Goal: Transaction & Acquisition: Register for event/course

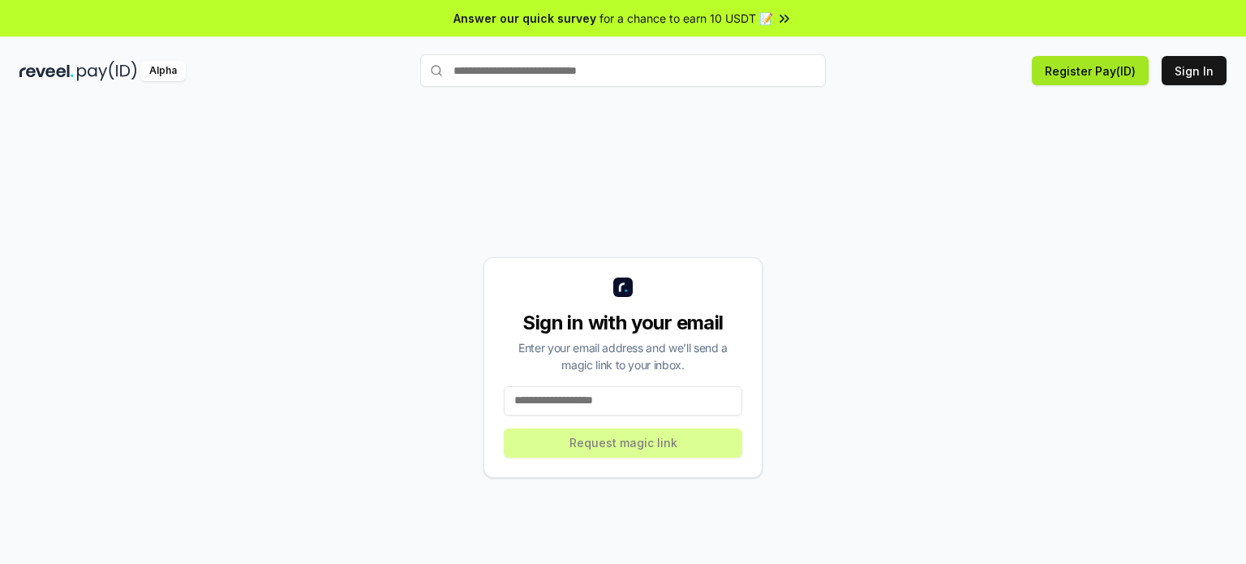
click at [1113, 74] on button "Register Pay(ID)" at bounding box center [1090, 70] width 117 height 29
click at [570, 396] on input at bounding box center [623, 400] width 239 height 29
type input "**********"
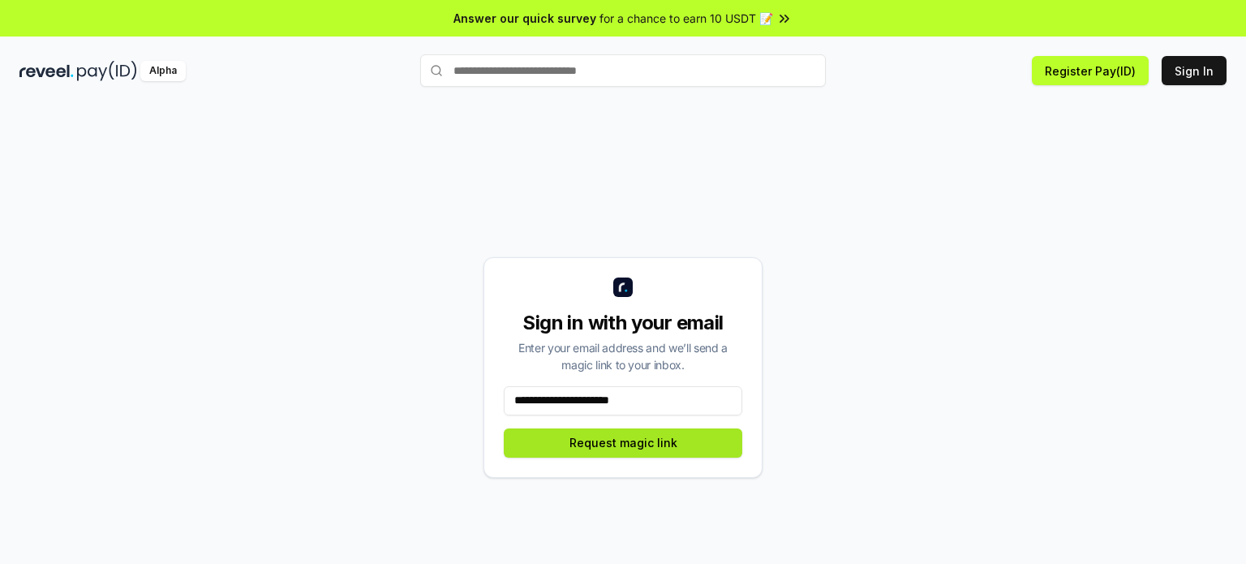
click at [617, 446] on button "Request magic link" at bounding box center [623, 442] width 239 height 29
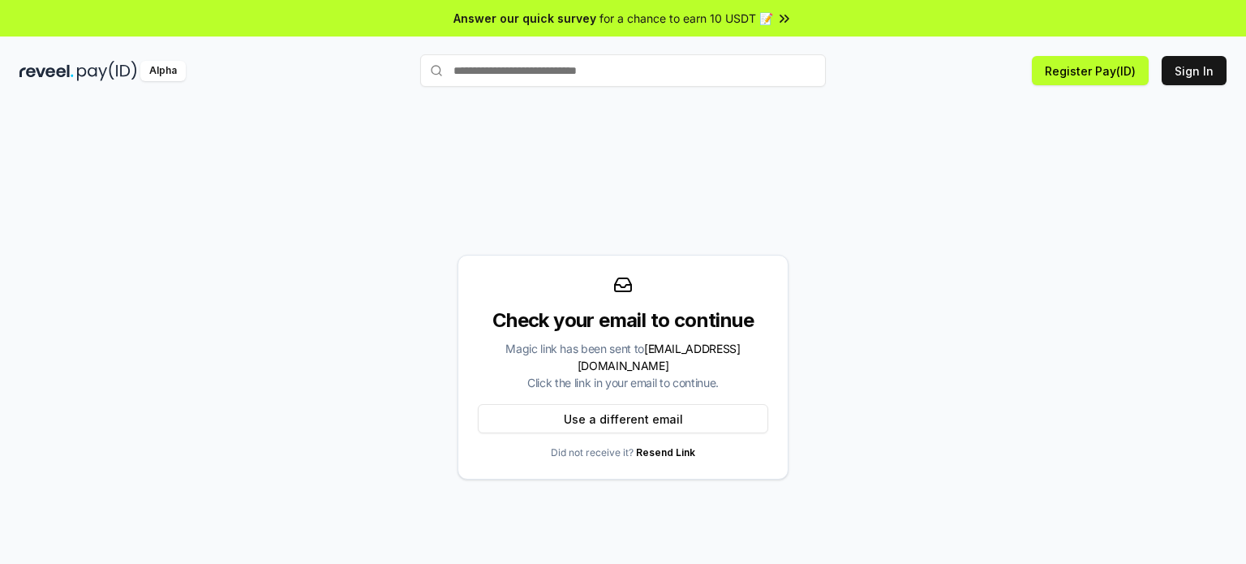
click at [531, 75] on input "text" at bounding box center [623, 70] width 406 height 32
paste input "**********"
type input "**********"
click at [794, 104] on span "Register" at bounding box center [791, 102] width 54 height 24
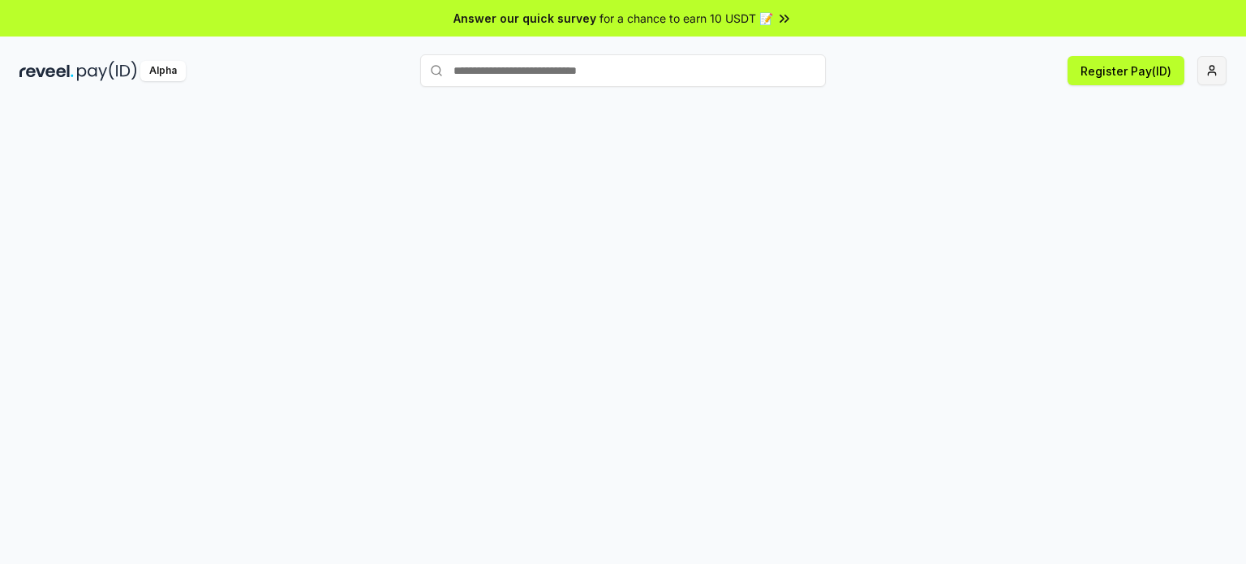
click at [1215, 76] on html "Answer our quick survey for a chance to earn 10 USDT 📝 Alpha Register Pay(ID)" at bounding box center [623, 282] width 1246 height 564
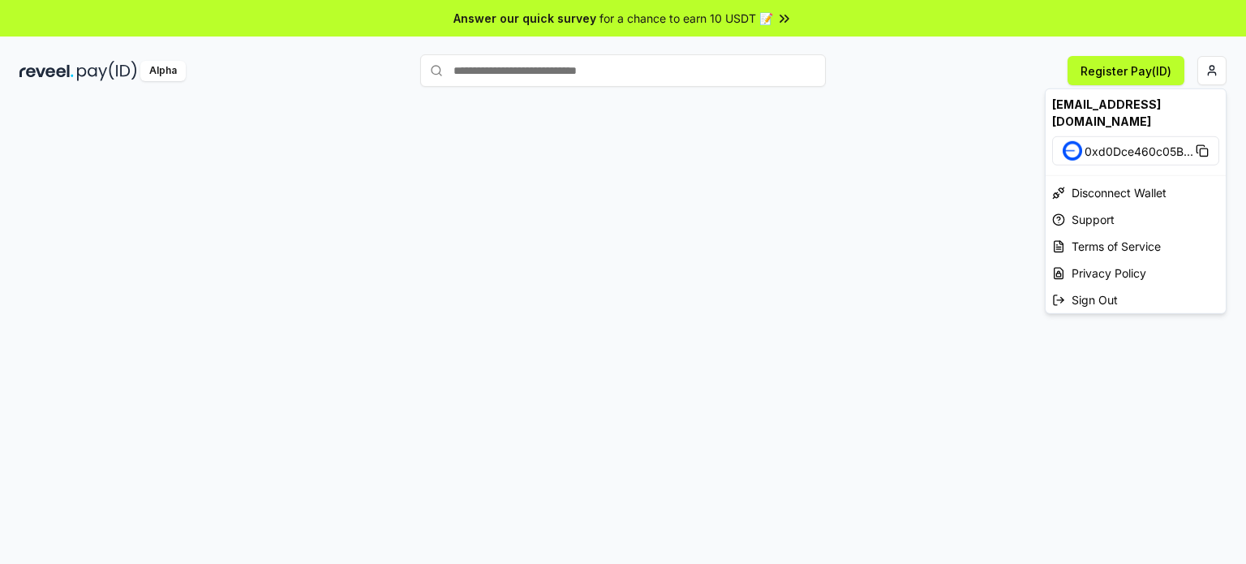
click at [1201, 148] on rect at bounding box center [1203, 151] width 7 height 7
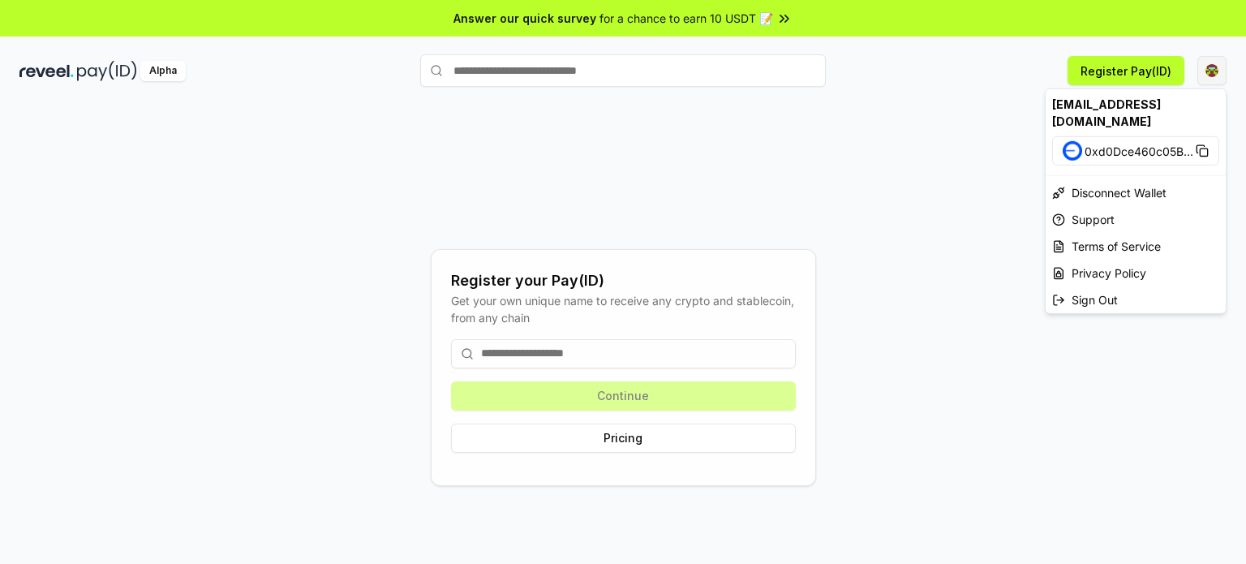
click at [1217, 64] on html "Answer our quick survey for a chance to earn 10 USDT 📝 Alpha Register Pay(ID) R…" at bounding box center [623, 282] width 1246 height 564
click at [1201, 144] on icon at bounding box center [1202, 150] width 13 height 13
click at [1129, 73] on html "Answer our quick survey for a chance to earn 10 USDT 📝 Alpha Register Pay(ID) R…" at bounding box center [623, 282] width 1246 height 564
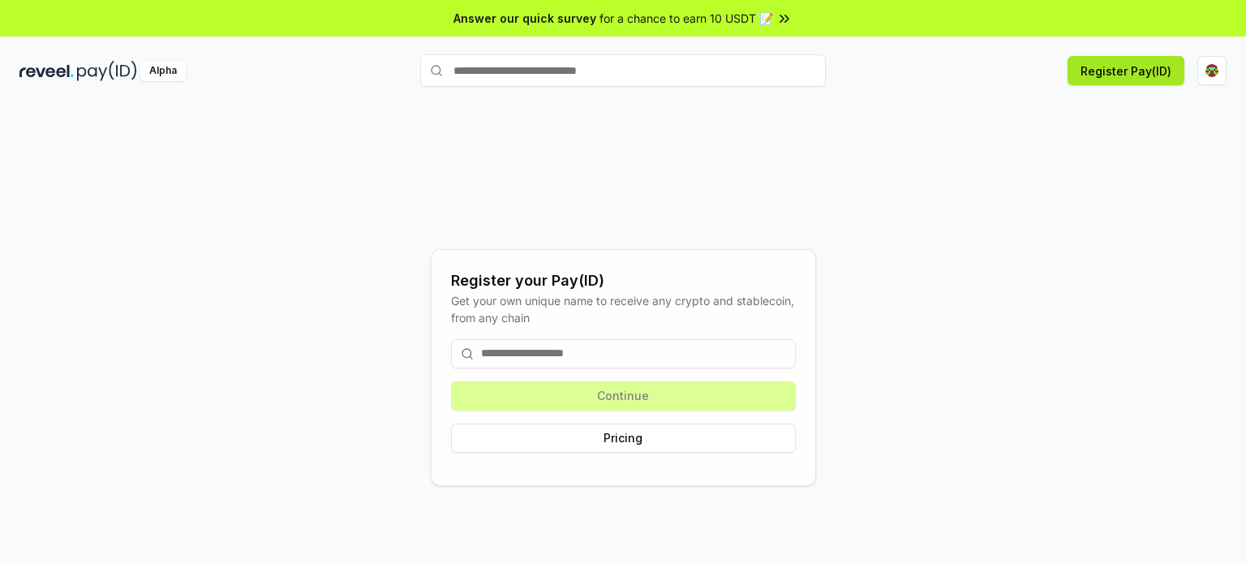
click at [1114, 75] on button "Register Pay(ID)" at bounding box center [1126, 70] width 117 height 29
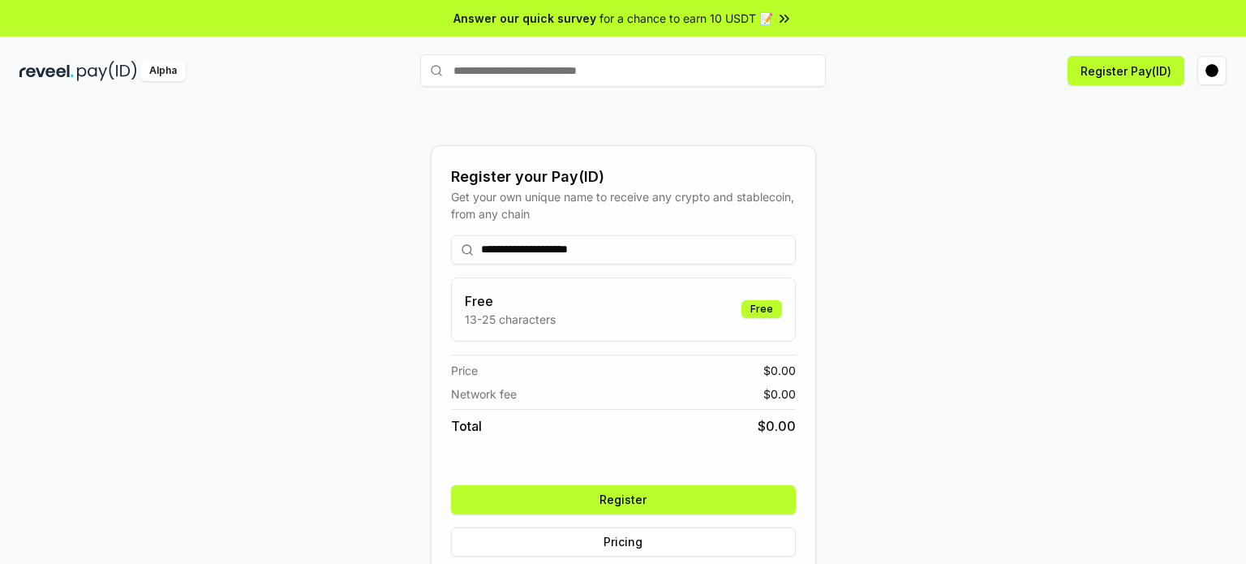
type input "**********"
click at [607, 500] on button "Register" at bounding box center [623, 499] width 345 height 29
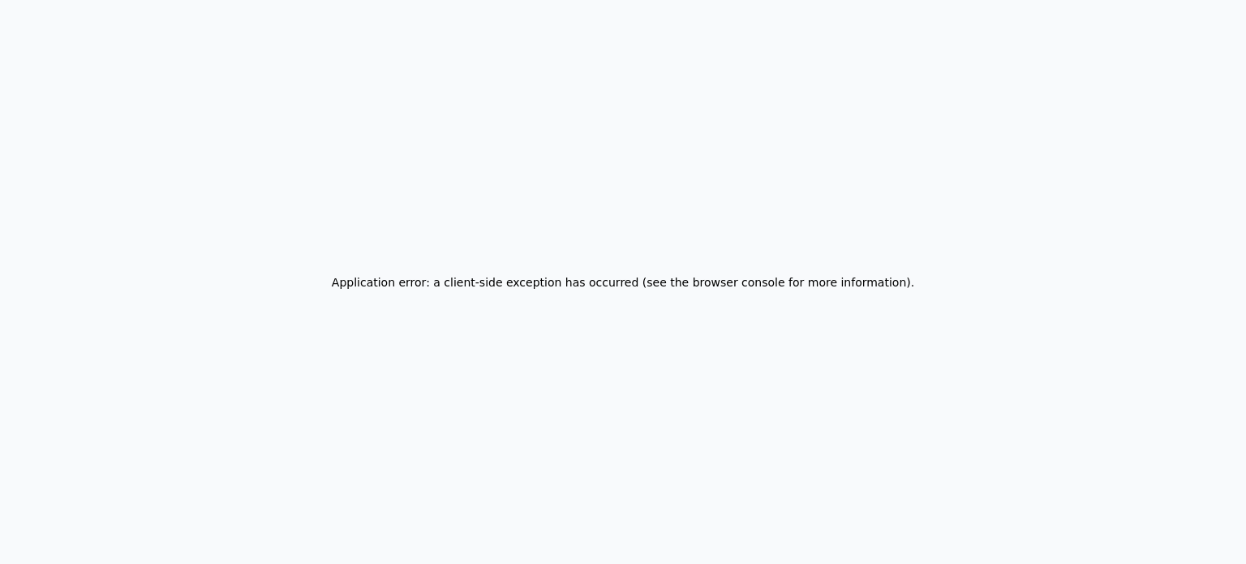
click at [975, 59] on div "Application error: a client-side exception has occurred (see the browser consol…" at bounding box center [623, 282] width 1246 height 564
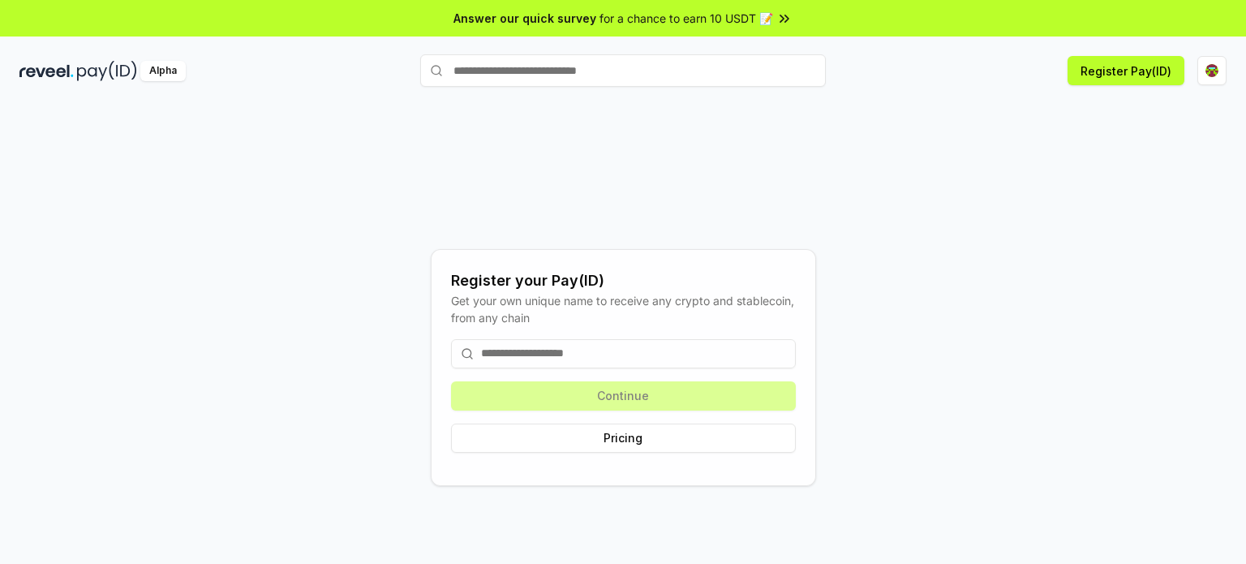
type input "**********"
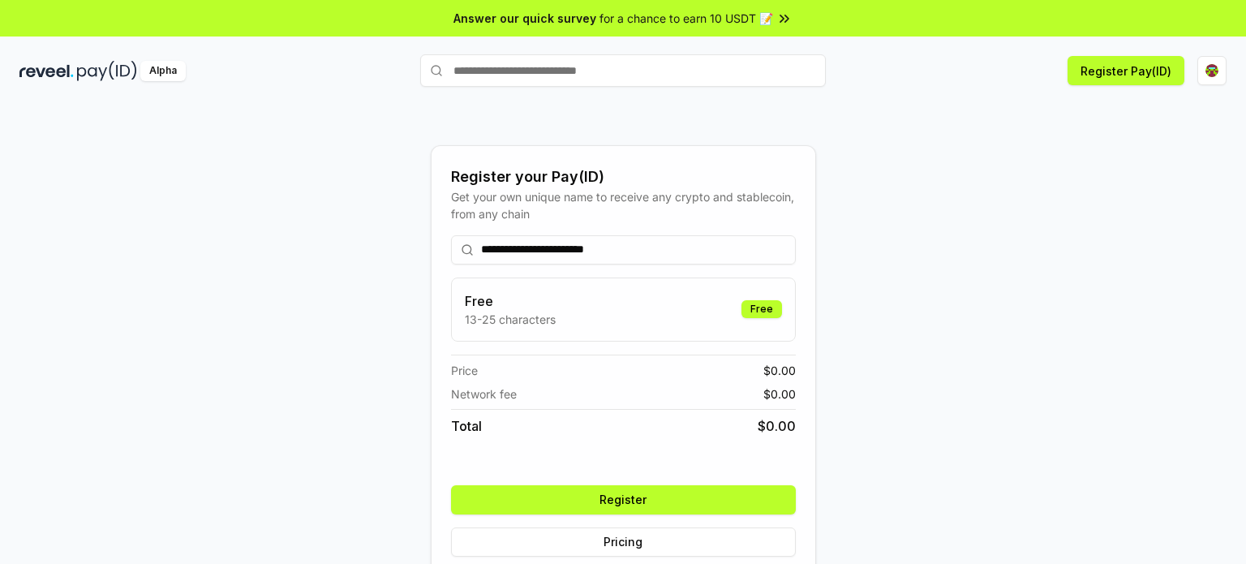
click at [665, 246] on input "**********" at bounding box center [623, 249] width 345 height 29
drag, startPoint x: 652, startPoint y: 247, endPoint x: 336, endPoint y: 259, distance: 316.7
click at [336, 259] on div "**********" at bounding box center [622, 367] width 1207 height 486
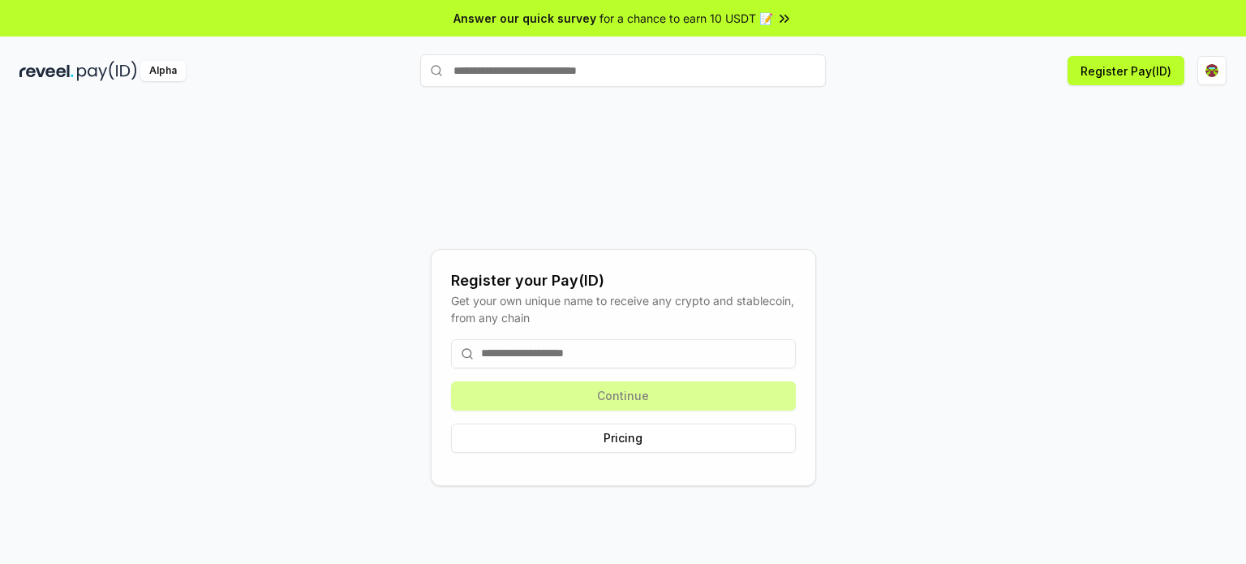
click at [92, 68] on img at bounding box center [107, 71] width 60 height 20
click at [1203, 75] on html "Answer our quick survey for a chance to earn 10 USDT 📝 Alpha Register Pay(ID) R…" at bounding box center [623, 282] width 1246 height 564
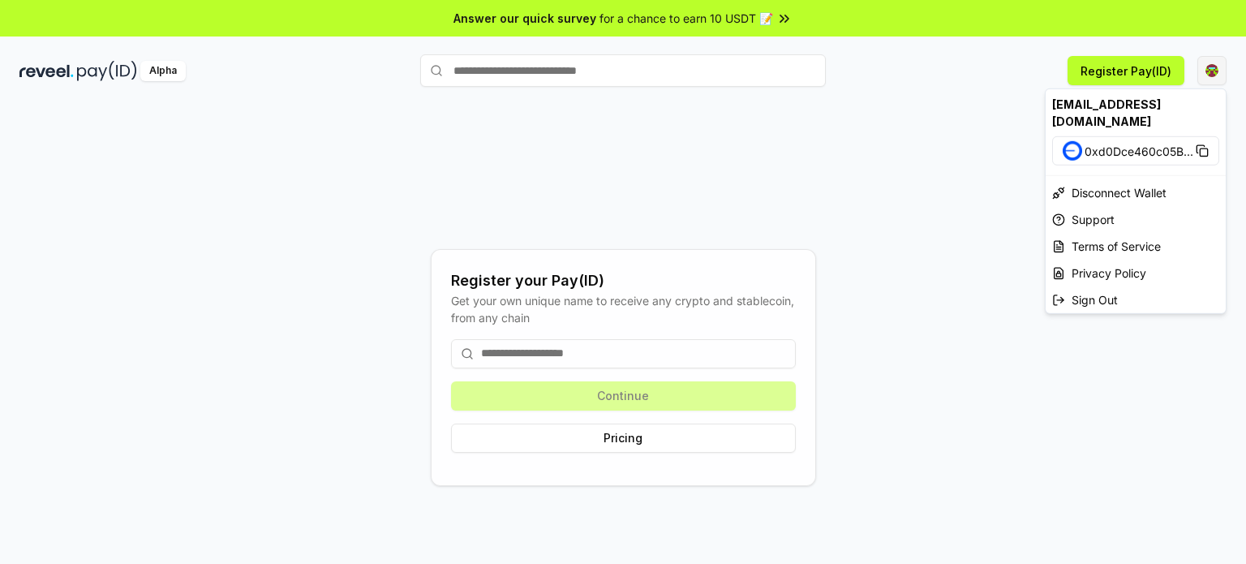
click at [1214, 69] on html "Answer our quick survey for a chance to earn 10 USDT 📝 Alpha Register Pay(ID) R…" at bounding box center [623, 282] width 1246 height 564
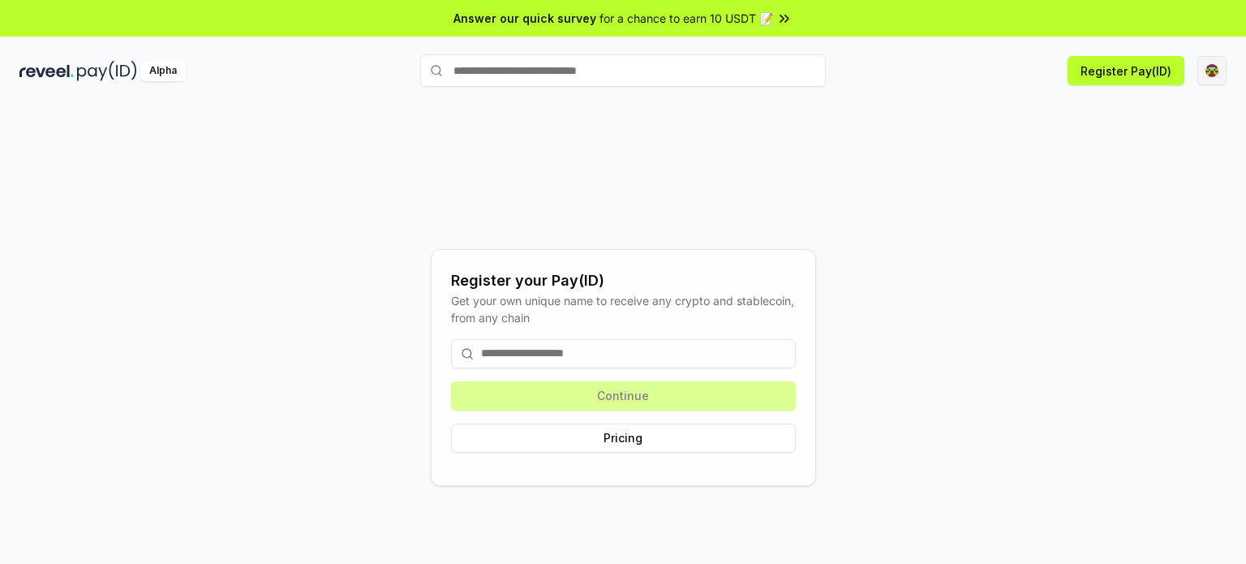
click at [1214, 69] on html "Answer our quick survey for a chance to earn 10 USDT 📝 Alpha Register Pay(ID) R…" at bounding box center [623, 282] width 1246 height 564
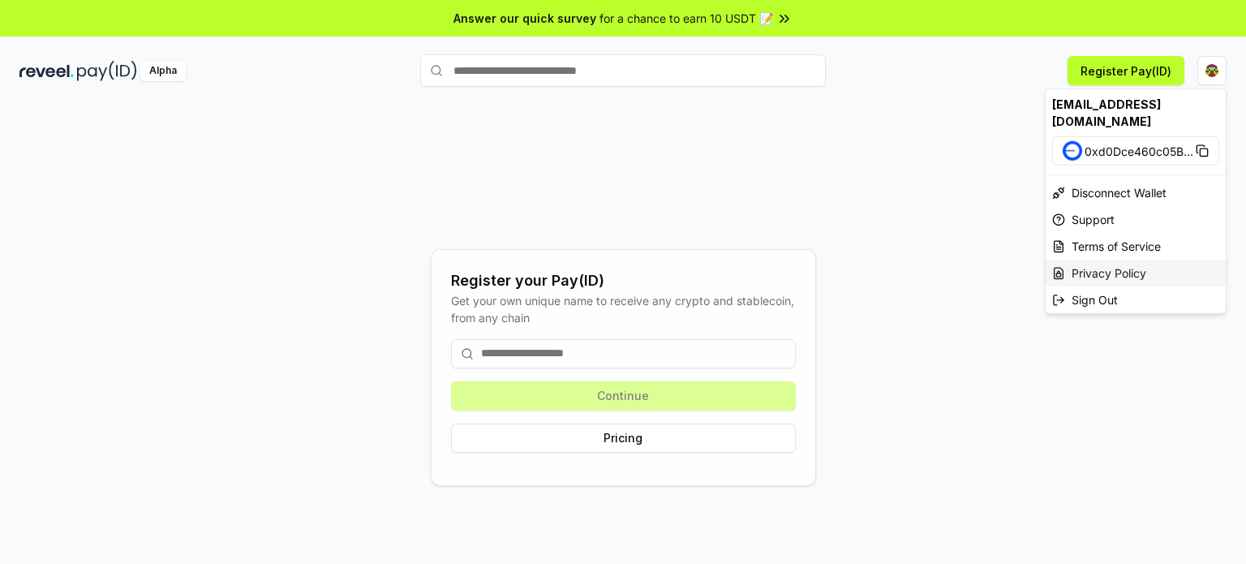
click at [1117, 260] on div "Privacy Policy" at bounding box center [1136, 273] width 180 height 27
click at [1207, 71] on html "Answer our quick survey for a chance to earn 10 USDT 📝 Alpha Register Pay(ID) R…" at bounding box center [623, 282] width 1246 height 564
click at [1129, 181] on div "Disconnect Wallet" at bounding box center [1136, 192] width 180 height 27
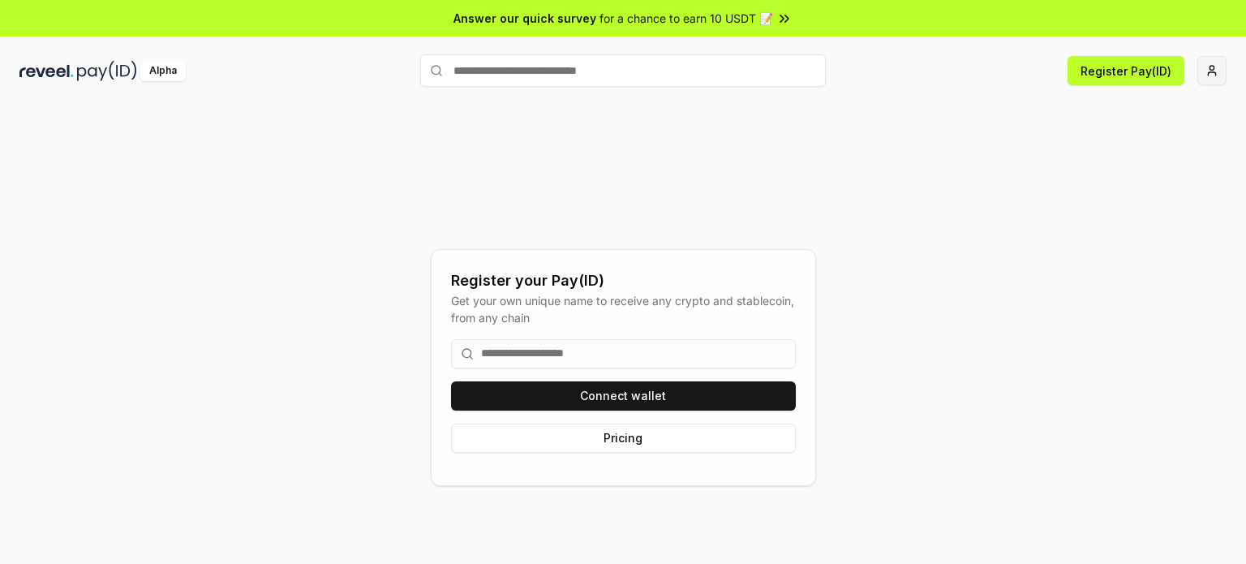
click at [1210, 71] on html "Answer our quick survey for a chance to earn 10 USDT 📝 Alpha Register Pay(ID) R…" at bounding box center [623, 282] width 1246 height 564
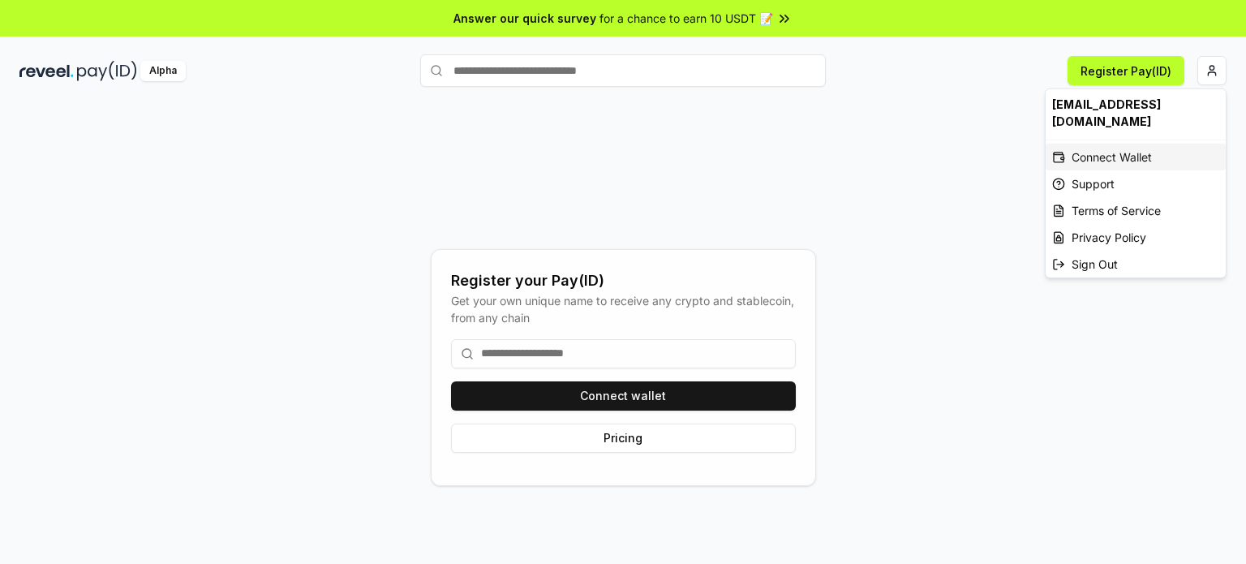
click at [1104, 144] on div "Connect Wallet" at bounding box center [1136, 157] width 180 height 27
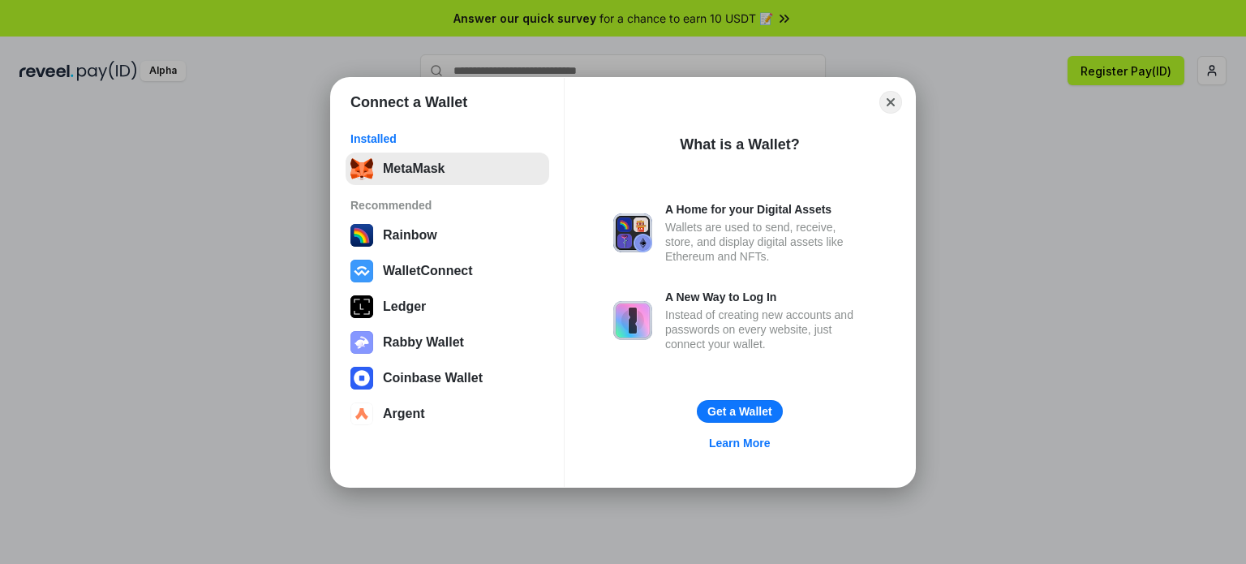
click at [435, 166] on button "MetaMask" at bounding box center [448, 169] width 204 height 32
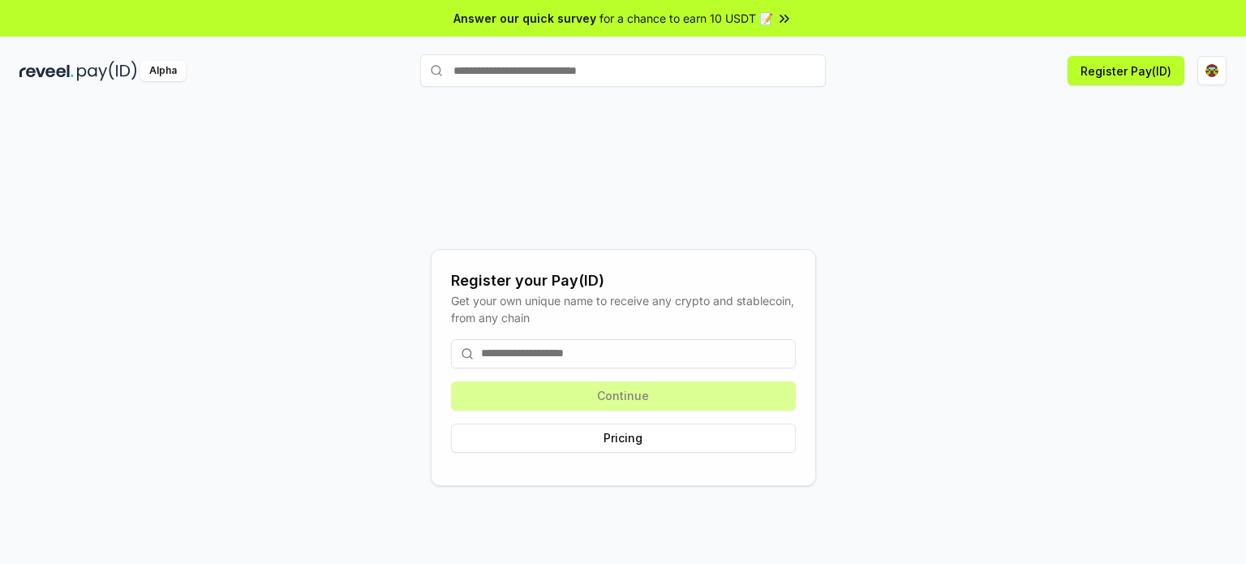
click at [560, 351] on input at bounding box center [623, 353] width 345 height 29
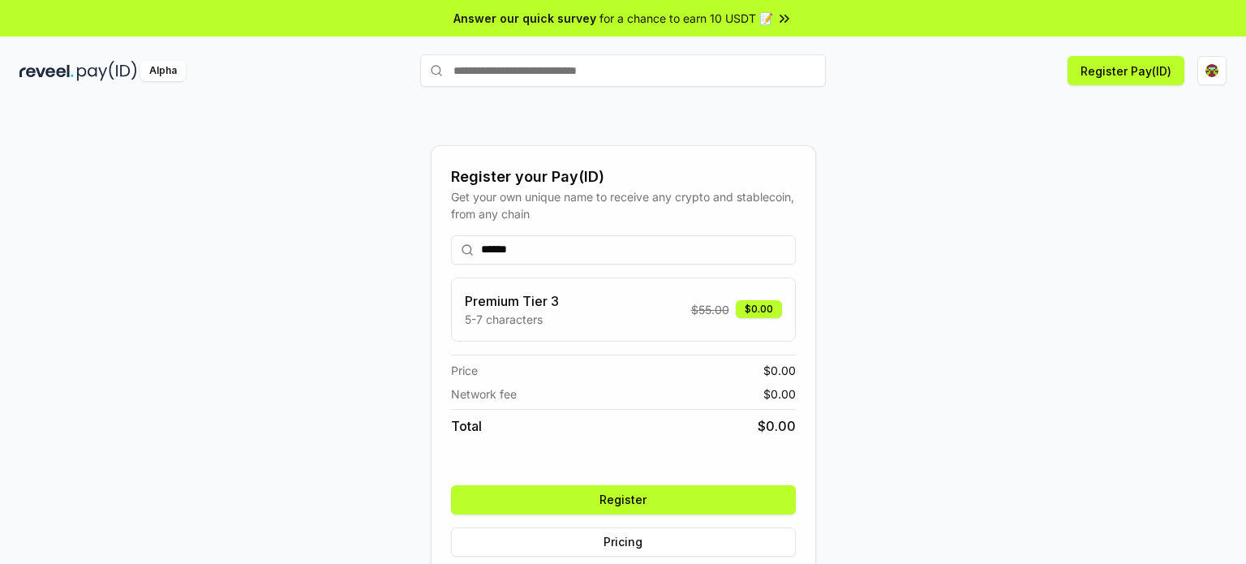
type input "******"
click at [626, 508] on button "Register" at bounding box center [623, 499] width 345 height 29
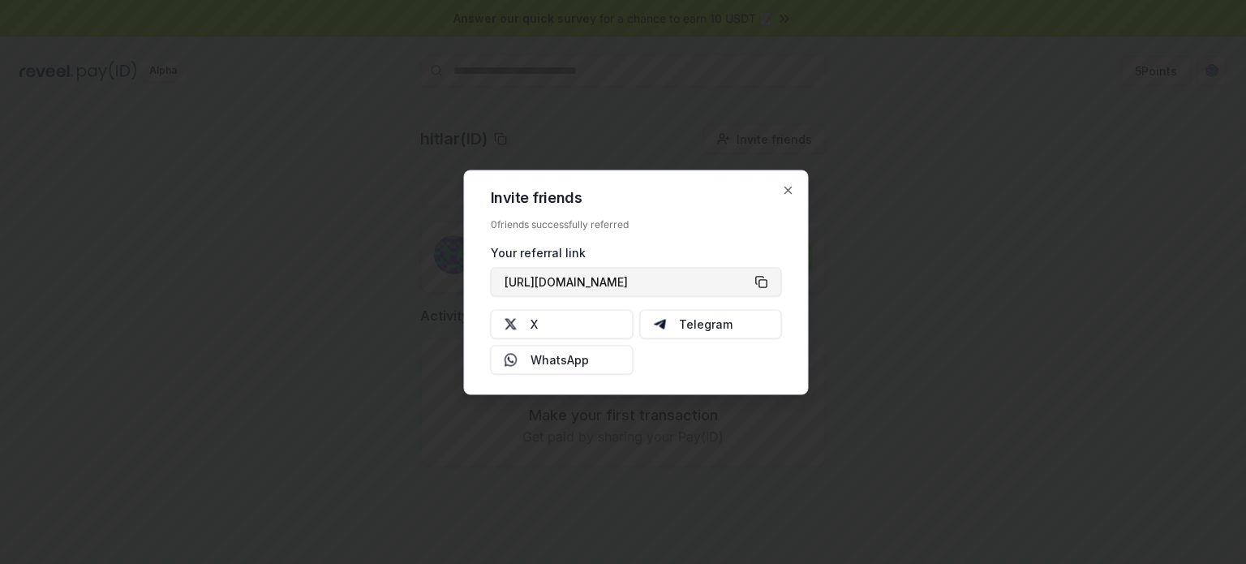
click at [761, 280] on button "[URL][DOMAIN_NAME]" at bounding box center [636, 281] width 291 height 29
click at [759, 280] on button "[URL][DOMAIN_NAME]" at bounding box center [636, 281] width 291 height 29
click at [583, 323] on button "X" at bounding box center [562, 323] width 143 height 29
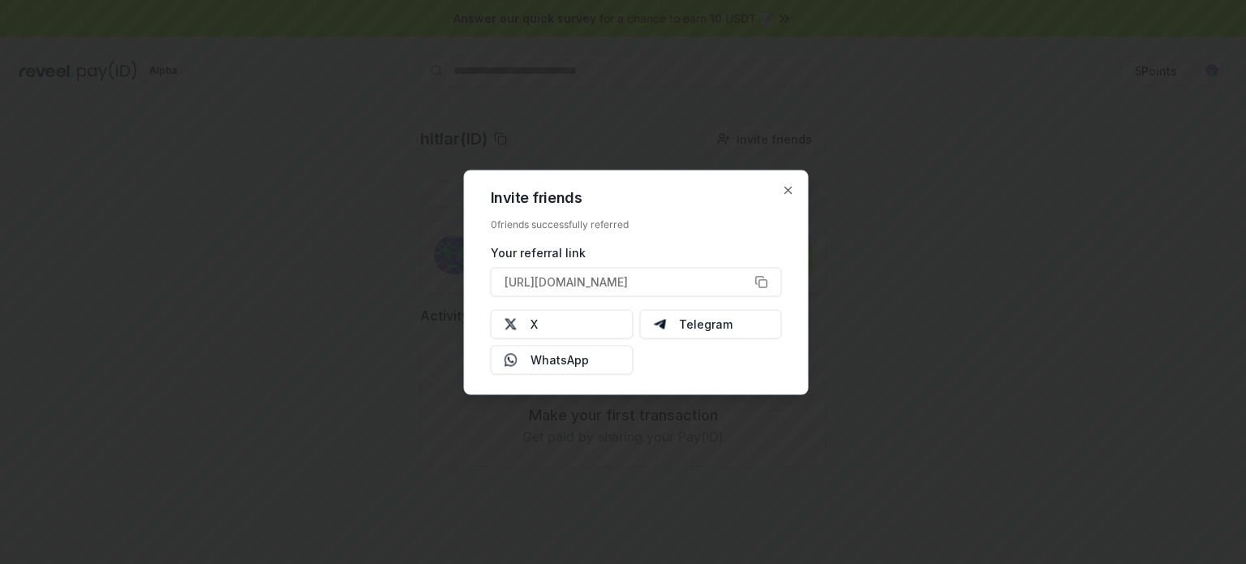
drag, startPoint x: 762, startPoint y: 282, endPoint x: 767, endPoint y: 253, distance: 28.8
click at [763, 282] on button "[URL][DOMAIN_NAME]" at bounding box center [636, 281] width 291 height 29
click at [792, 188] on icon "button" at bounding box center [788, 189] width 13 height 13
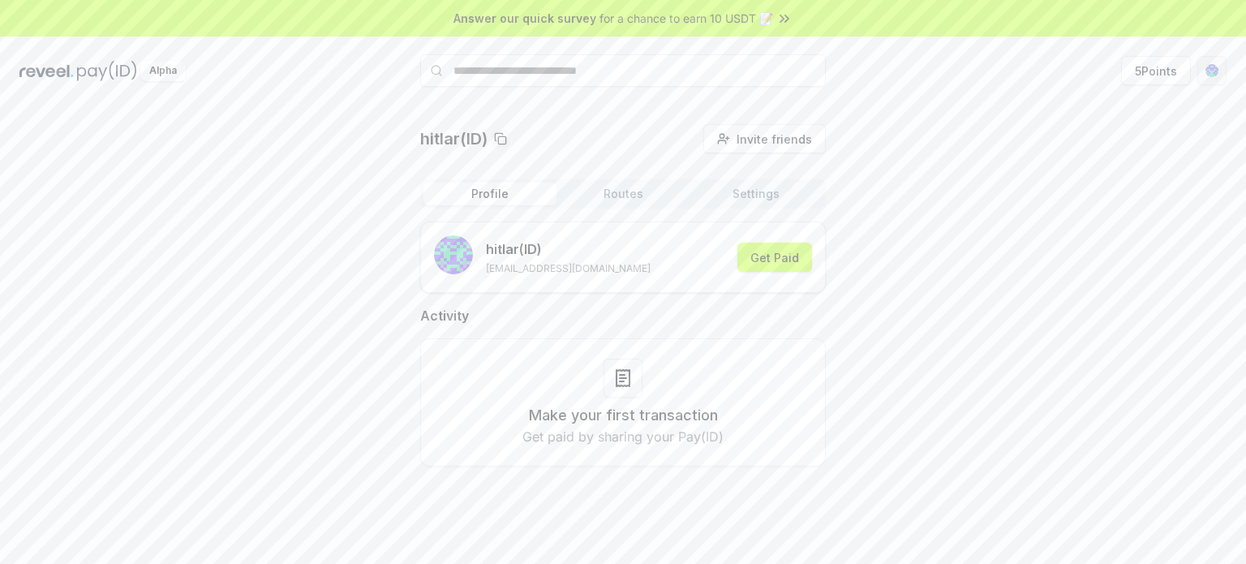
click at [1210, 70] on html "Answer our quick survey for a chance to earn 10 USDT 📝 Alpha 5 Points hitlar(ID…" at bounding box center [623, 282] width 1246 height 564
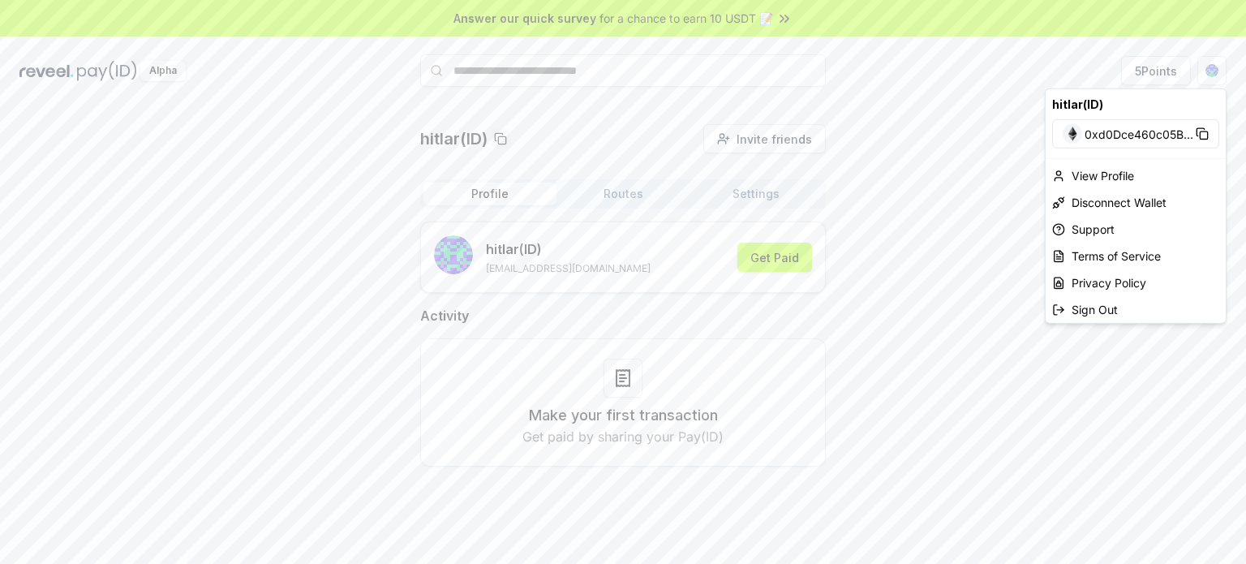
click at [802, 265] on html "Answer our quick survey for a chance to earn 10 USDT 📝 Alpha 5 Points hitlar(ID…" at bounding box center [623, 282] width 1246 height 564
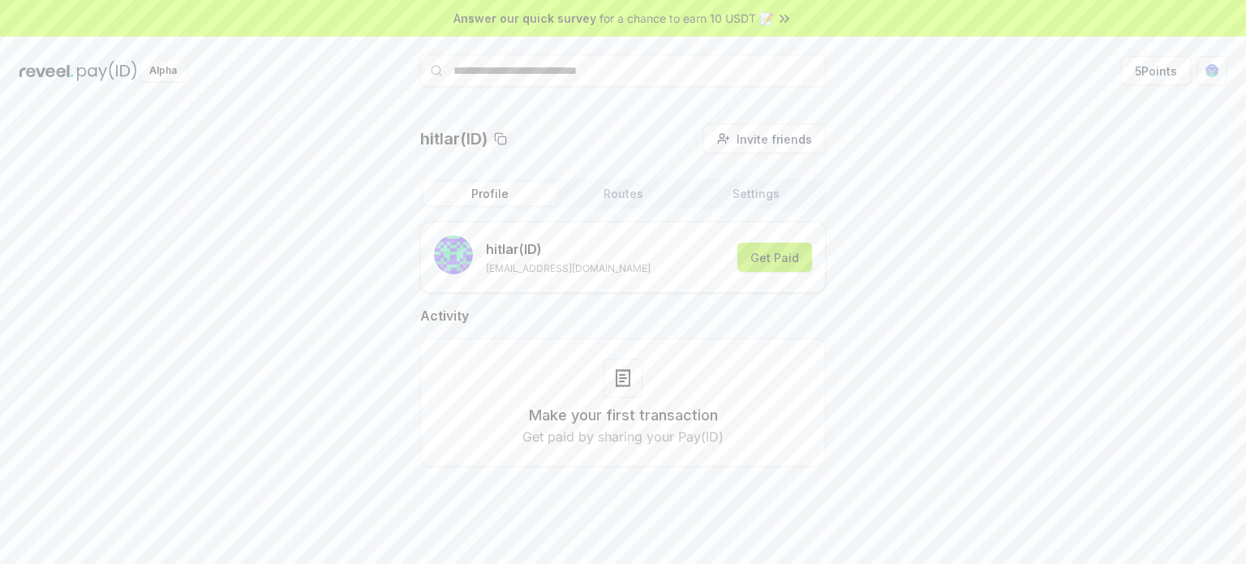
click at [779, 256] on button "Get Paid" at bounding box center [775, 257] width 75 height 29
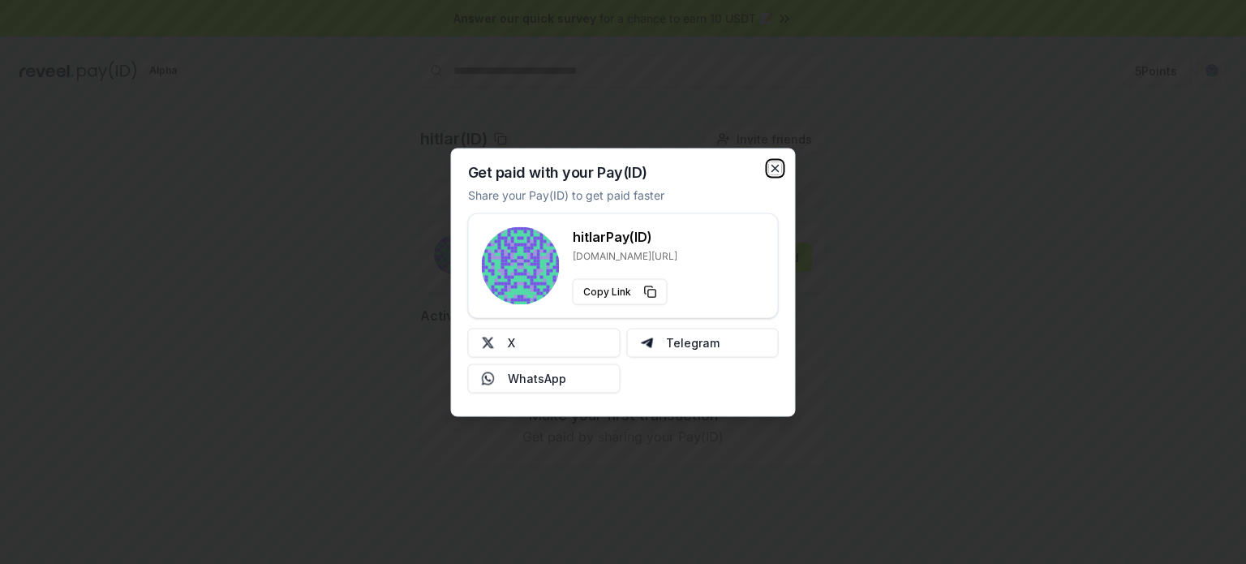
click at [781, 168] on icon "button" at bounding box center [775, 167] width 13 height 13
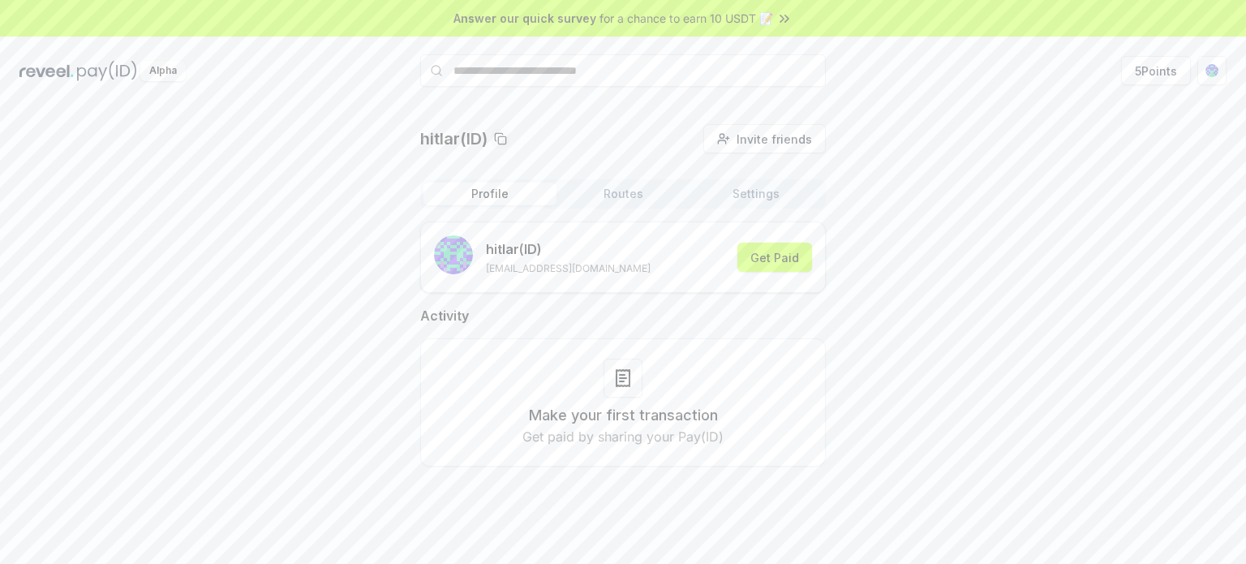
click at [617, 194] on button "Routes" at bounding box center [623, 194] width 133 height 23
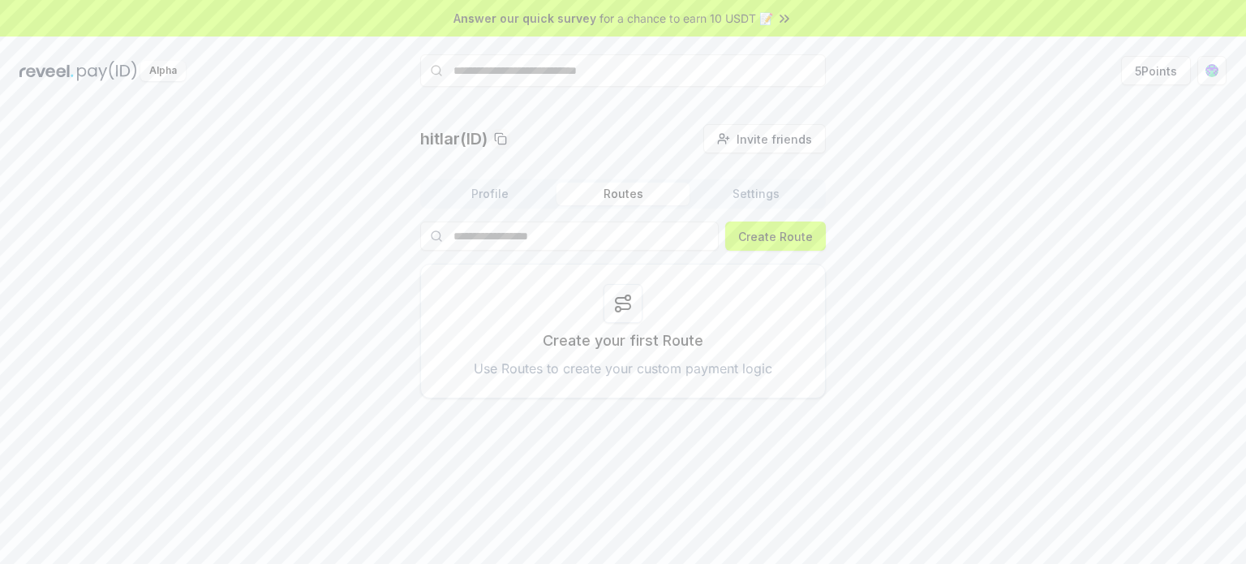
click at [630, 302] on icon at bounding box center [622, 303] width 19 height 19
click at [798, 236] on button "Create Route" at bounding box center [775, 236] width 101 height 29
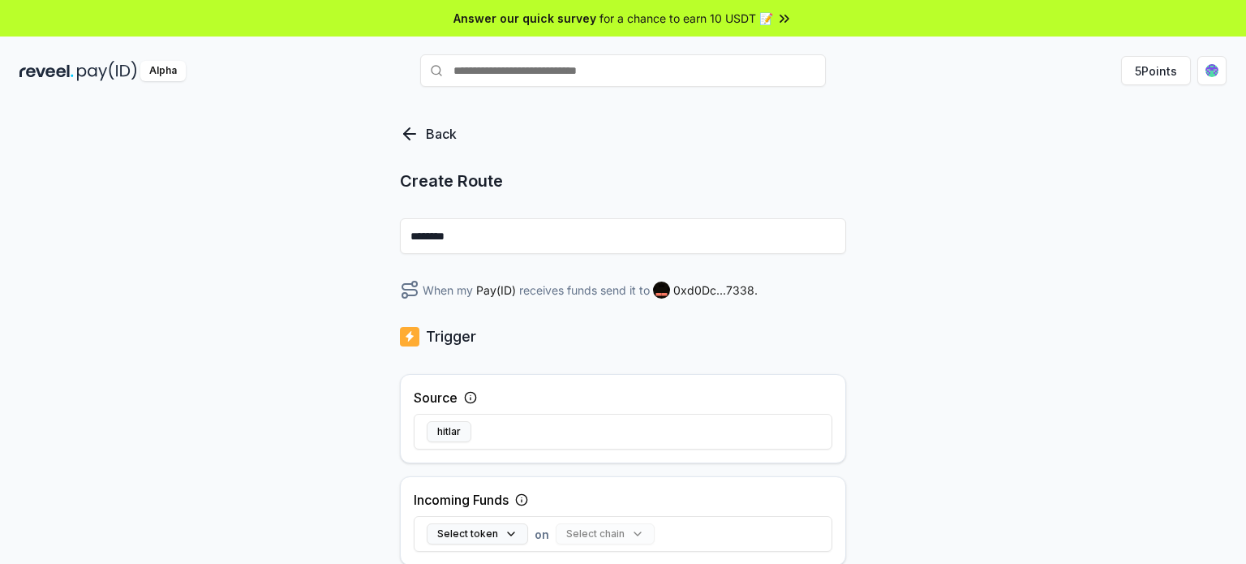
click at [409, 135] on icon at bounding box center [409, 133] width 19 height 19
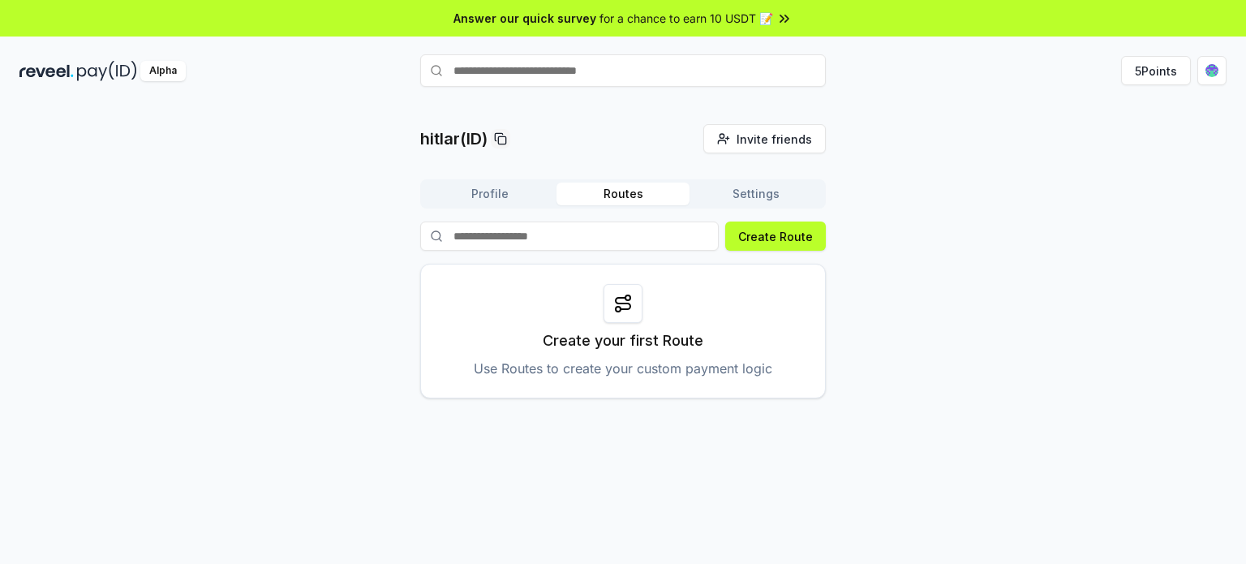
click at [654, 376] on p "Use Routes to create your custom payment logic" at bounding box center [623, 368] width 299 height 19
click at [767, 197] on button "Settings" at bounding box center [756, 194] width 133 height 23
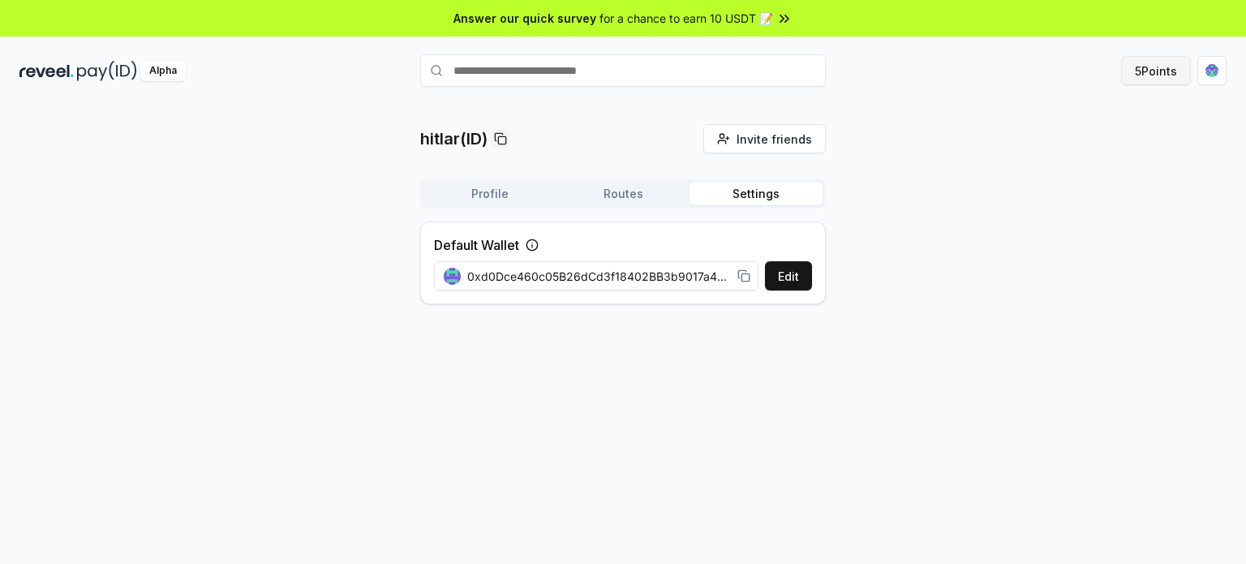
click at [1159, 76] on button "5 Points" at bounding box center [1156, 70] width 70 height 29
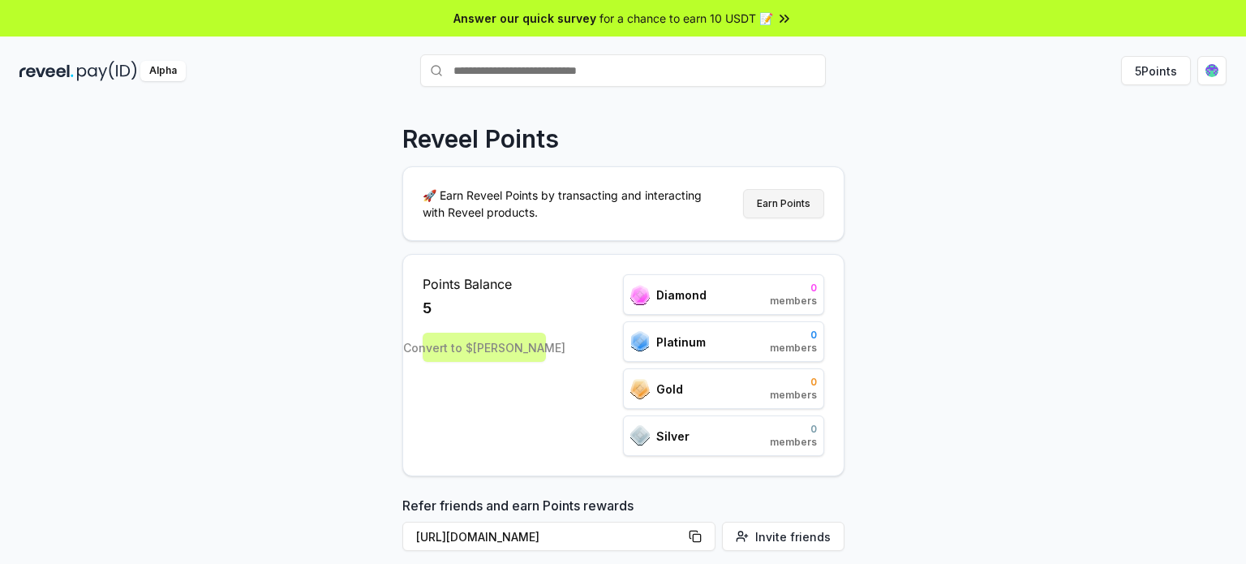
click at [801, 192] on button "Earn Points" at bounding box center [783, 203] width 81 height 29
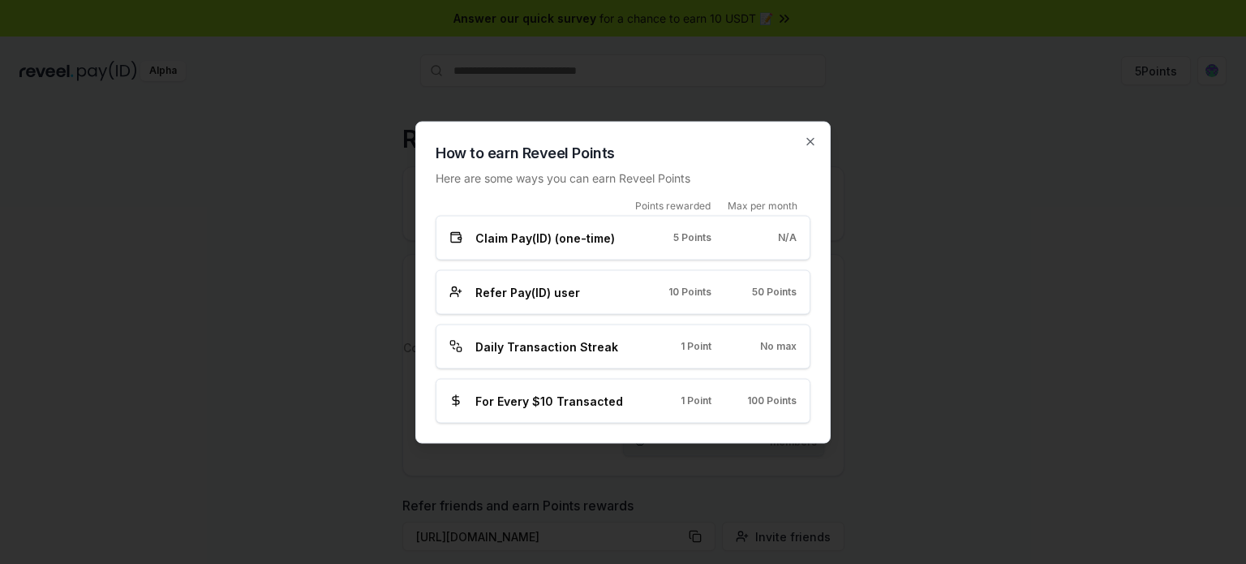
click at [552, 336] on div "Daily Transaction Streak 1 Point No max" at bounding box center [623, 346] width 375 height 45
click at [553, 345] on span "Daily Transaction Streak" at bounding box center [546, 346] width 143 height 17
click at [531, 398] on span "For Every $10 Transacted" at bounding box center [549, 400] width 148 height 17
click at [811, 140] on icon "button" at bounding box center [810, 141] width 13 height 13
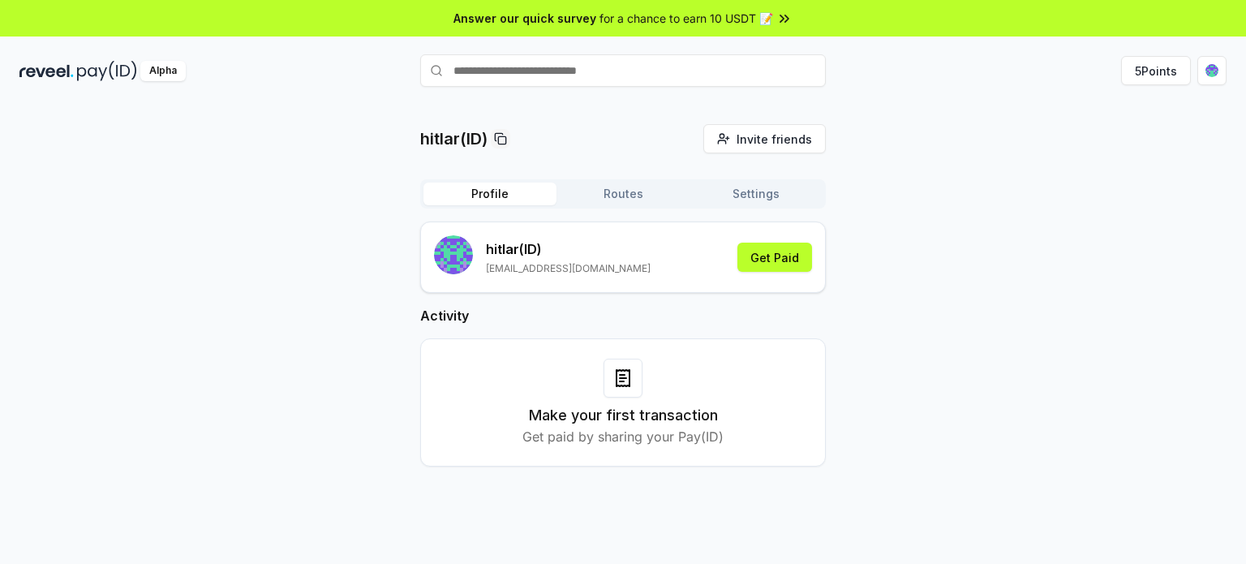
drag, startPoint x: 0, startPoint y: 0, endPoint x: 293, endPoint y: 365, distance: 468.1
click at [293, 365] on div "hitlar(ID) Invite friends Invite Profile Routes Settings hitlar (ID) hitlarkhan…" at bounding box center [622, 308] width 1207 height 368
click at [633, 399] on div "Make your first transaction Get paid by sharing your Pay(ID)" at bounding box center [623, 403] width 365 height 88
